Goal: Task Accomplishment & Management: Use online tool/utility

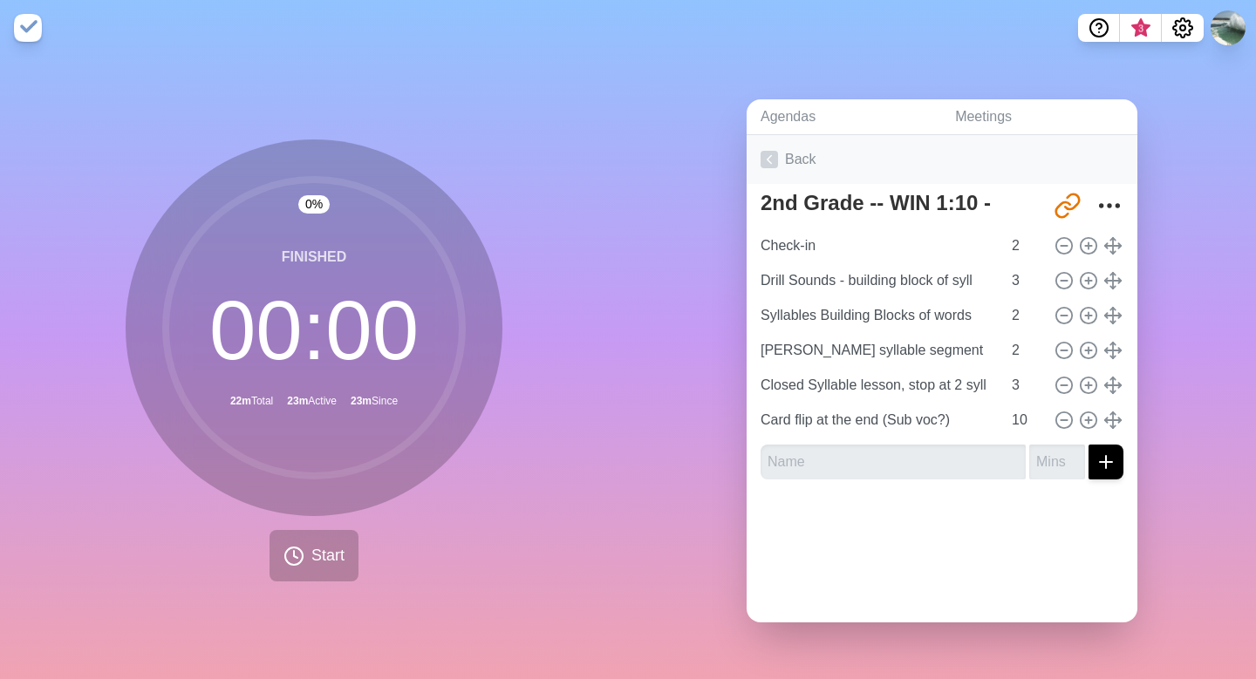
click at [770, 158] on icon at bounding box center [768, 159] width 17 height 17
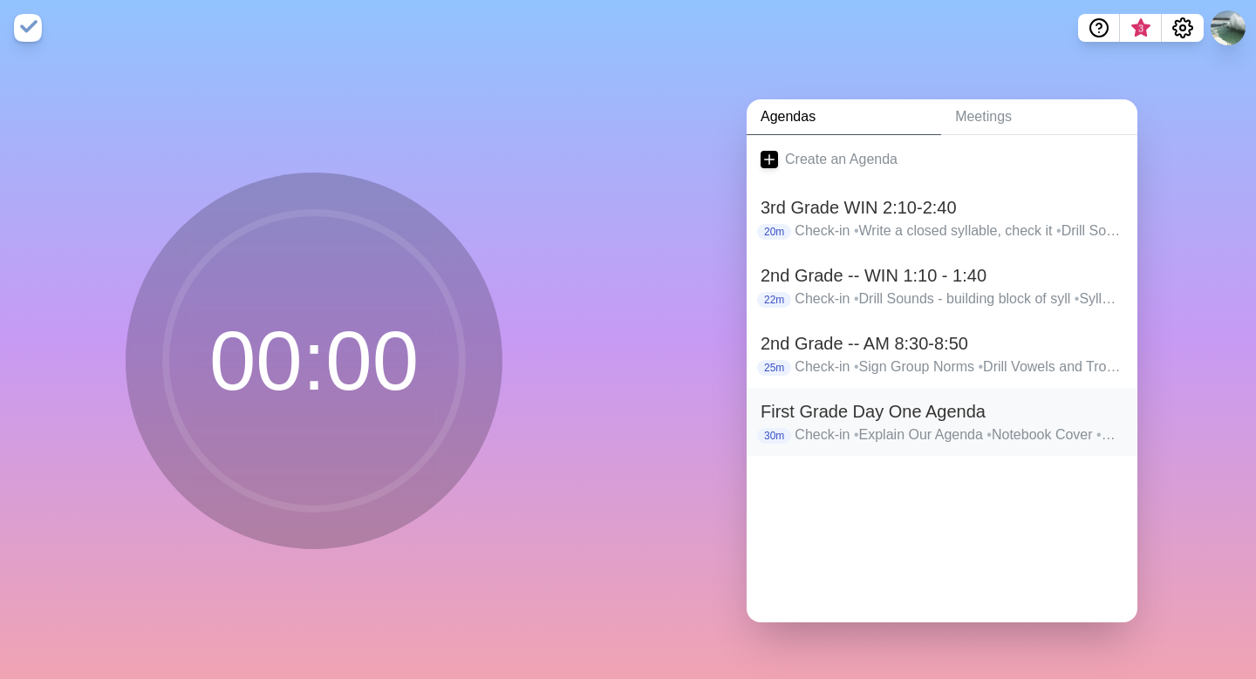
click at [958, 404] on h2 "First Grade Day One Agenda" at bounding box center [941, 411] width 363 height 26
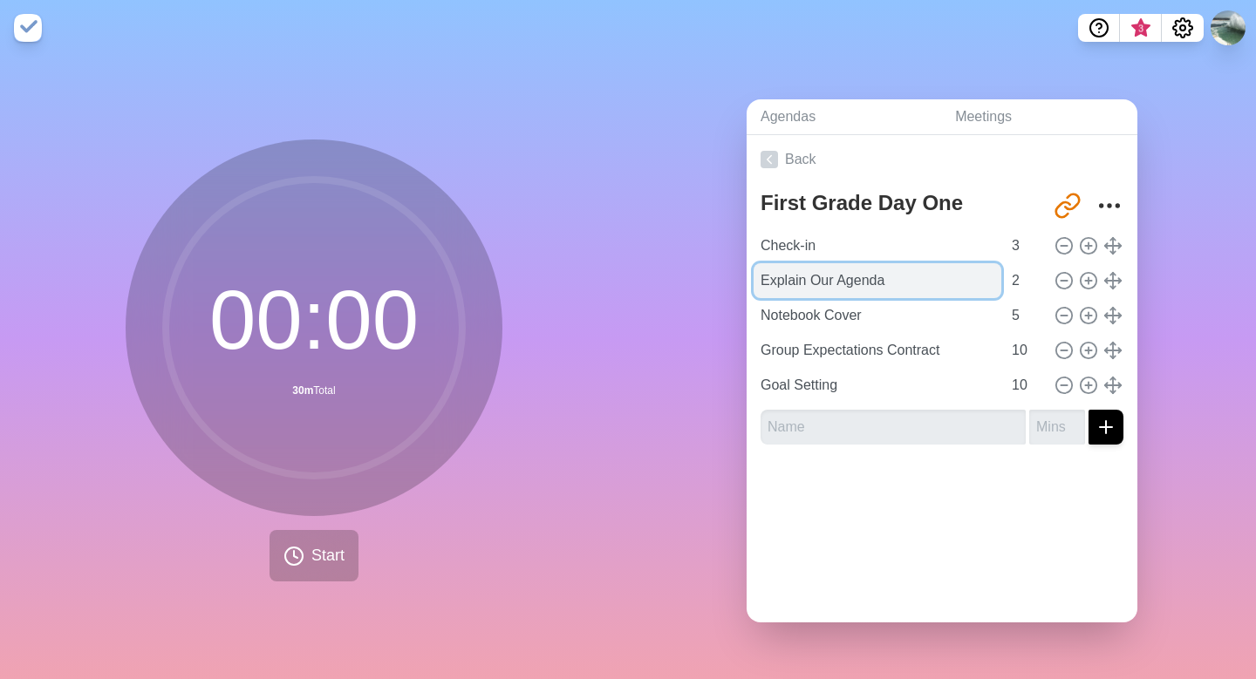
click at [853, 283] on input "Explain Our Agenda" at bounding box center [877, 280] width 248 height 35
drag, startPoint x: 921, startPoint y: 282, endPoint x: 725, endPoint y: 275, distance: 195.4
click at [725, 275] on div "Agendas Meetings Back First Grade Day One Agenda [URL][DOMAIN_NAME] Check-in 3 …" at bounding box center [942, 367] width 628 height 623
type input "Sub vocalization Chart"
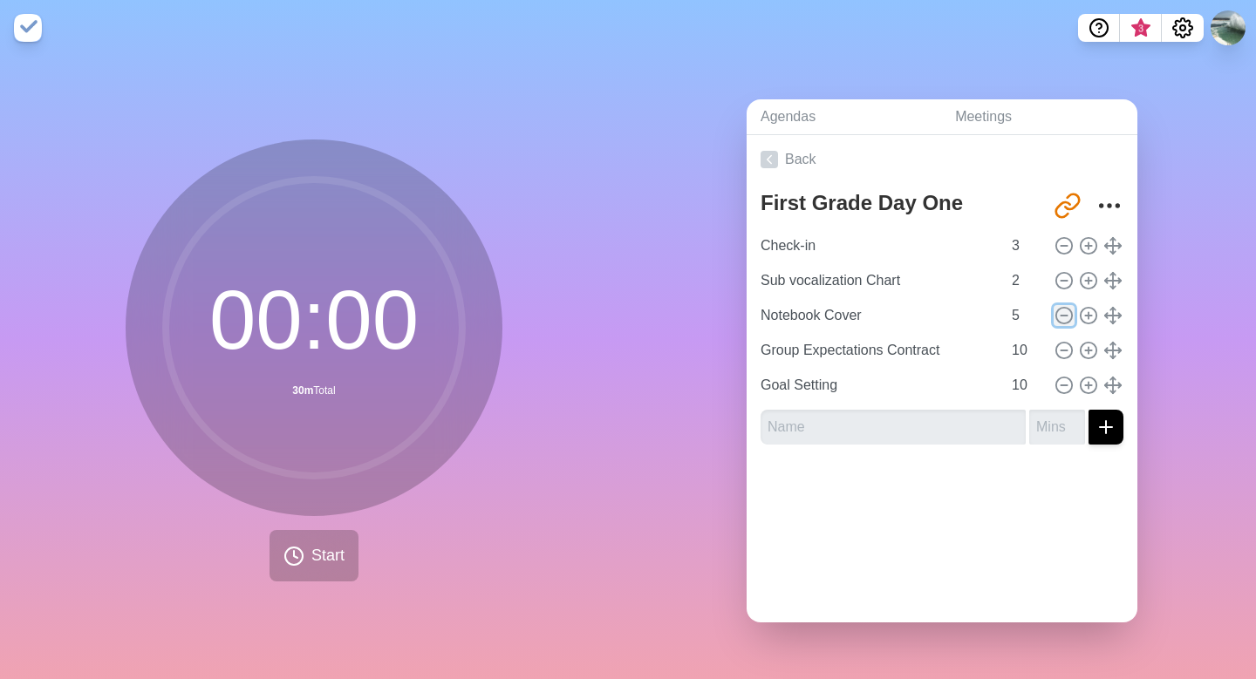
click at [1065, 312] on icon at bounding box center [1063, 315] width 19 height 19
type input "Group Expectations Contract"
type input "10"
type input "Goal Setting"
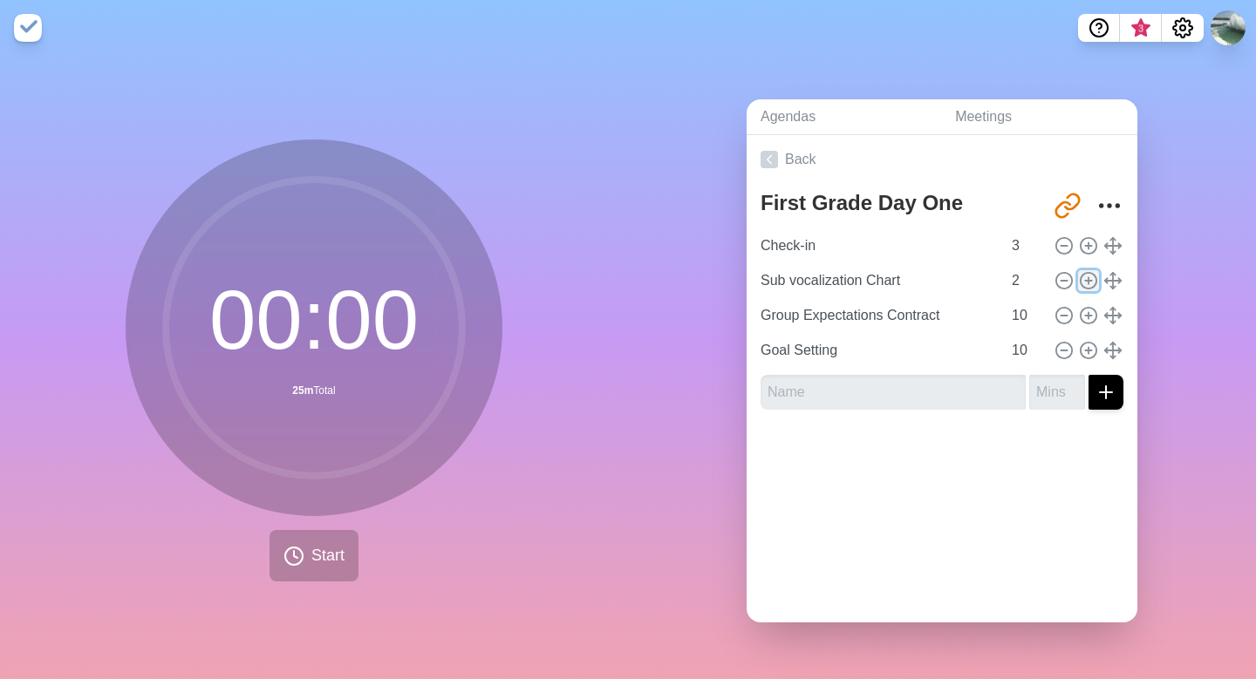
click at [1084, 279] on icon at bounding box center [1088, 280] width 19 height 19
type input "Sub vocalization Chart"
type input "2"
type input "Group Expectations Contract"
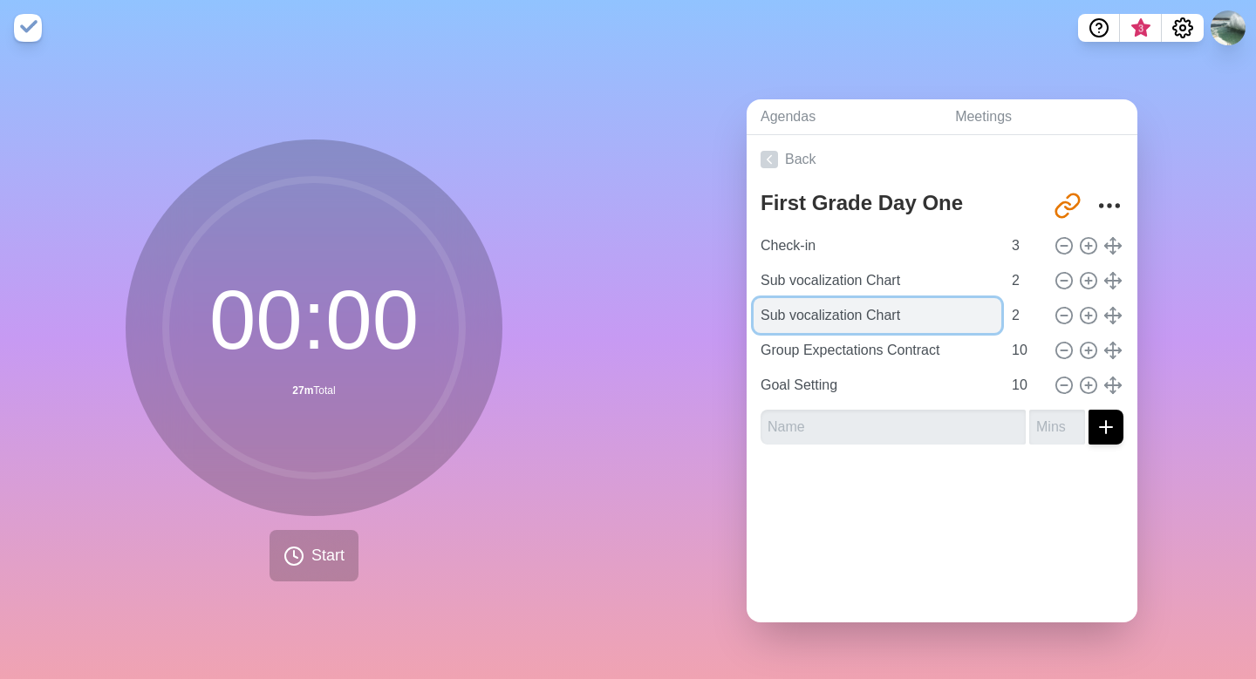
click at [810, 320] on input "Sub vocalization Chart" at bounding box center [877, 315] width 248 height 35
drag, startPoint x: 912, startPoint y: 311, endPoint x: 749, endPoint y: 306, distance: 163.1
click at [749, 306] on div "First Grade Day One Agenda [URL][DOMAIN_NAME] Check-in 3 Sub vocalization Chart…" at bounding box center [941, 321] width 391 height 275
type input "c"
type input "Card Flipping - Practice Next Stop"
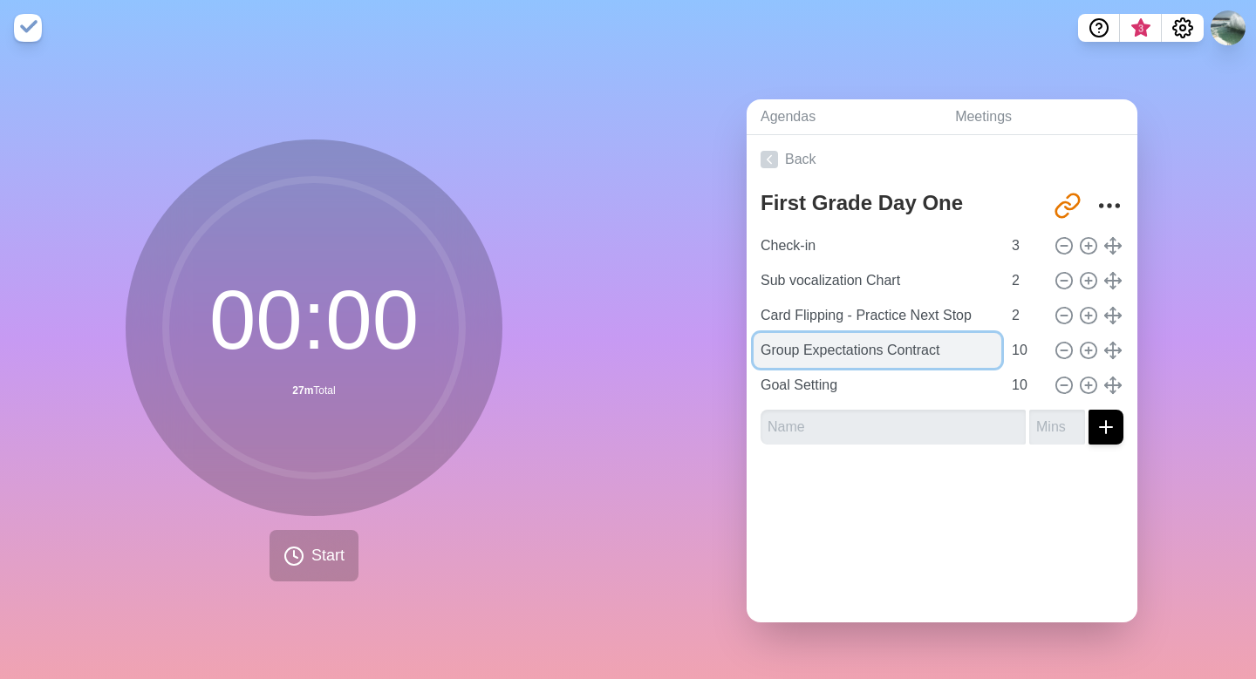
click at [787, 348] on input "Group Expectations Contract" at bounding box center [877, 350] width 248 height 35
drag, startPoint x: 951, startPoint y: 352, endPoint x: 752, endPoint y: 356, distance: 199.7
click at [752, 356] on div "First Grade Day One Agenda [URL][DOMAIN_NAME] Check-in 3 Sub vocalization Chart…" at bounding box center [941, 321] width 391 height 275
type input "Brainstorm First Grade Goals"
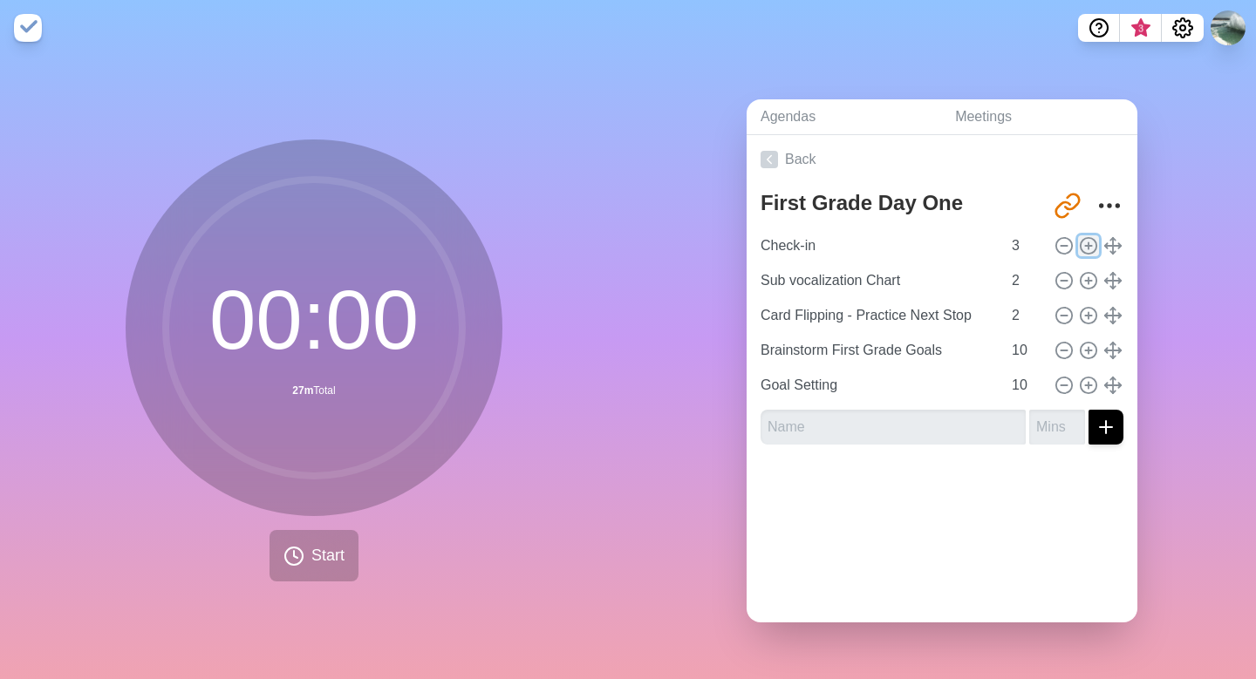
click at [1087, 249] on icon at bounding box center [1088, 245] width 19 height 19
type input "Check-in"
type input "3"
type input "Sub vocalization Chart"
type input "Card Flipping - Practice Next Stop"
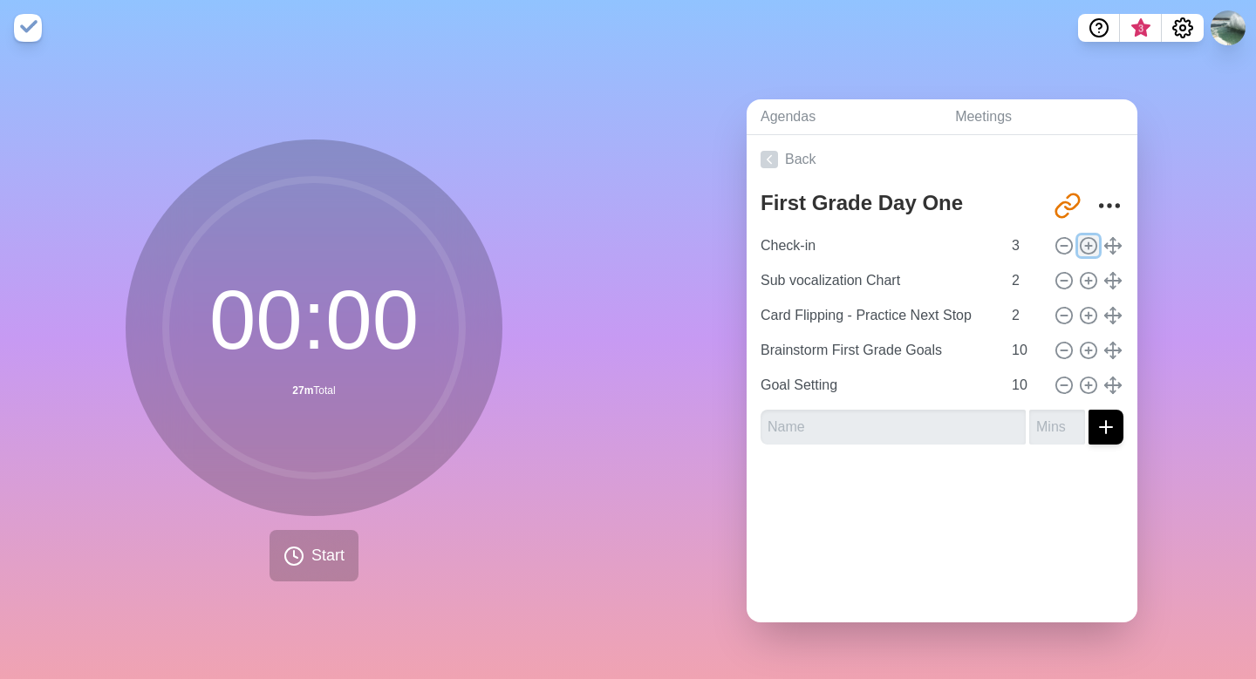
type input "2"
type input "Brainstorm First Grade Goals"
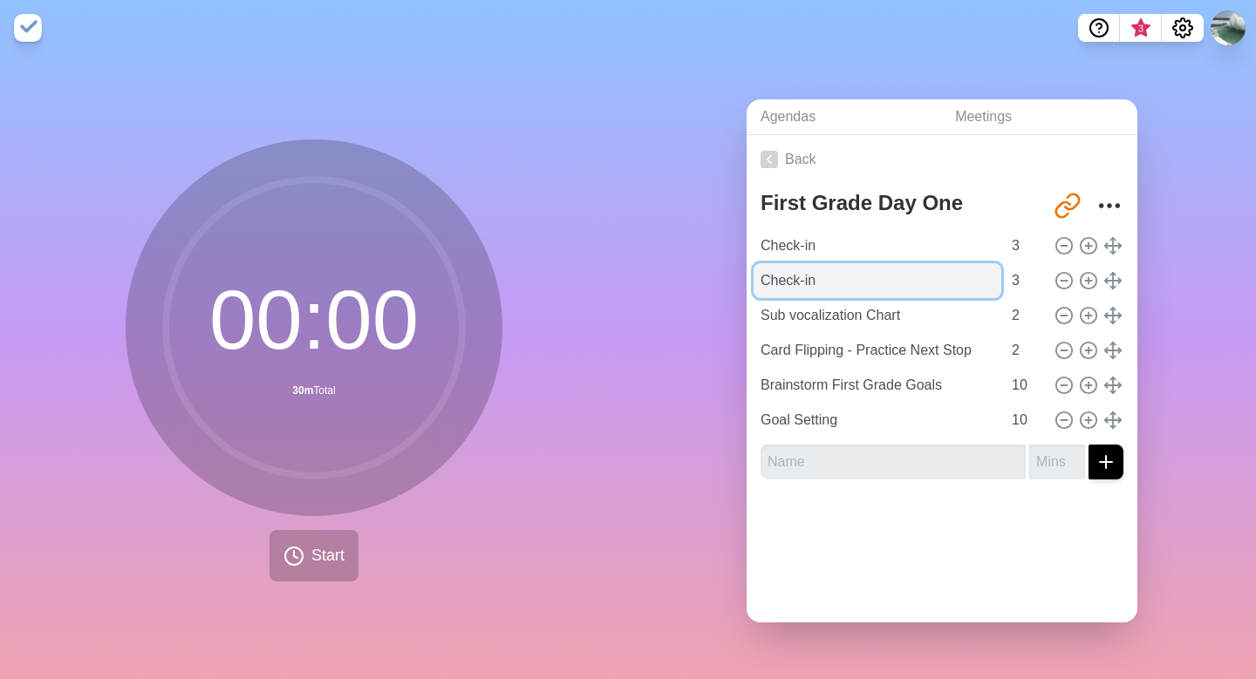
click at [792, 289] on input "Check-in" at bounding box center [877, 280] width 248 height 35
type input "C"
type input "Sound cards"
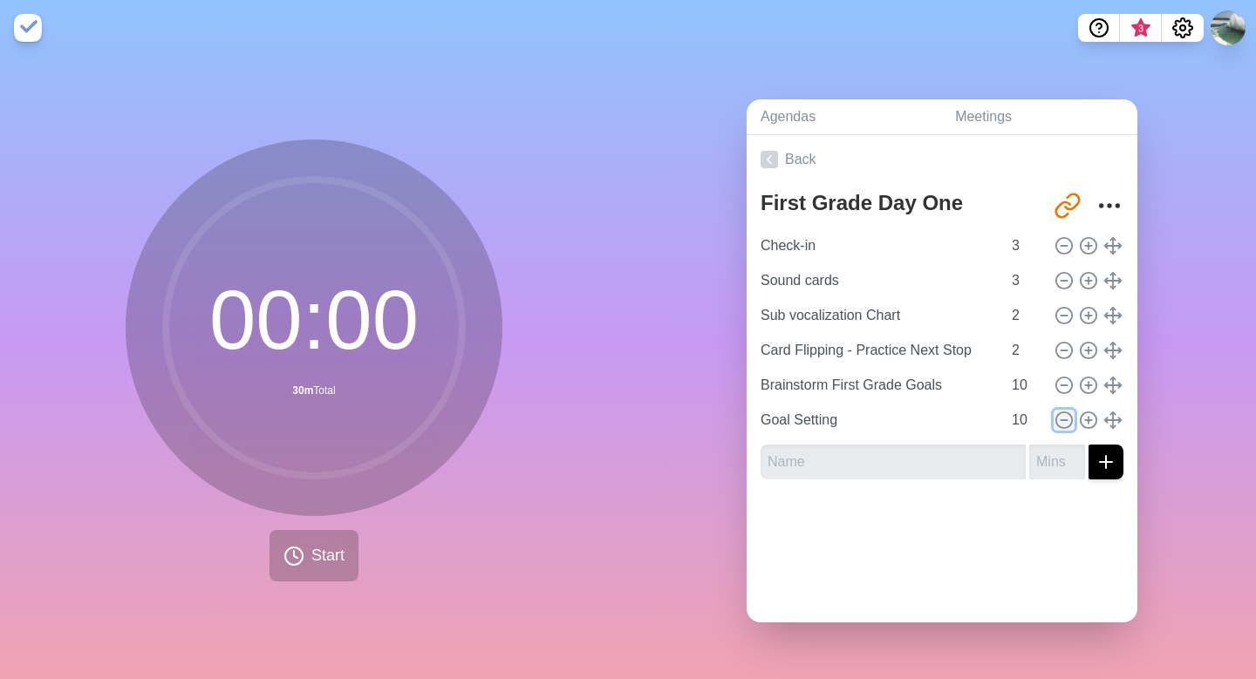
click at [1066, 418] on icon at bounding box center [1063, 420] width 19 height 19
